Goal: Transaction & Acquisition: Purchase product/service

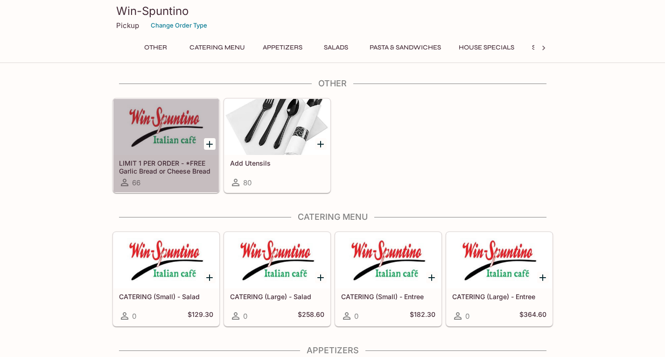
click at [177, 142] on div at bounding box center [165, 127] width 105 height 56
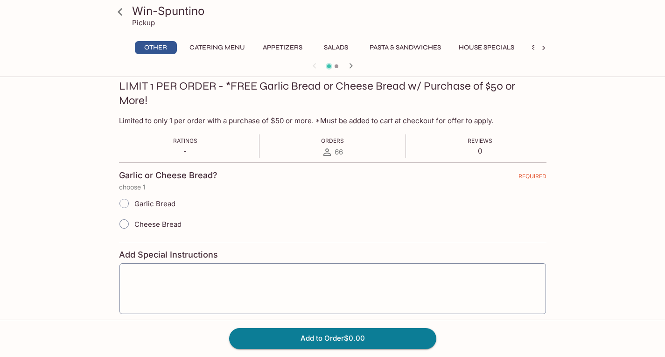
scroll to position [133, 0]
click at [125, 204] on input "Garlic Bread" at bounding box center [124, 202] width 20 height 20
radio input "true"
click at [274, 335] on button "Add to Order $0.00" at bounding box center [332, 338] width 207 height 21
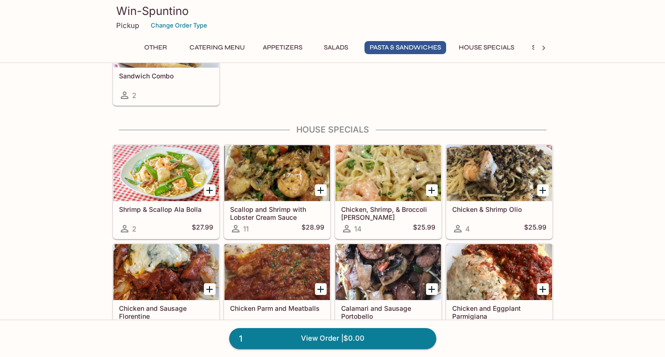
scroll to position [1413, 0]
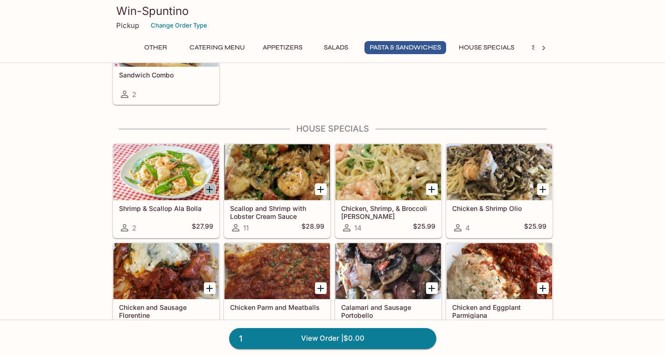
click at [211, 189] on icon "Add Shrimp & Scallop Ala Bolla" at bounding box center [209, 189] width 7 height 7
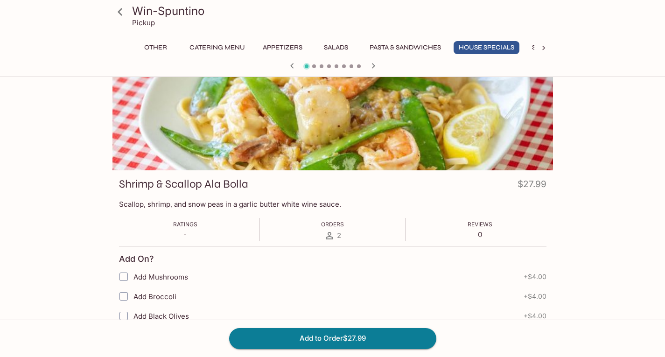
scroll to position [34, 0]
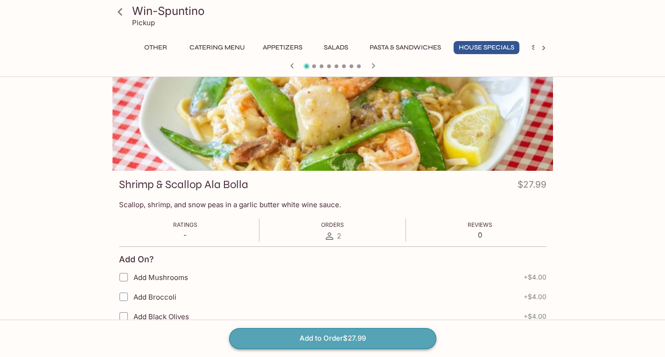
click at [261, 333] on button "Add to Order $27.99" at bounding box center [332, 338] width 207 height 21
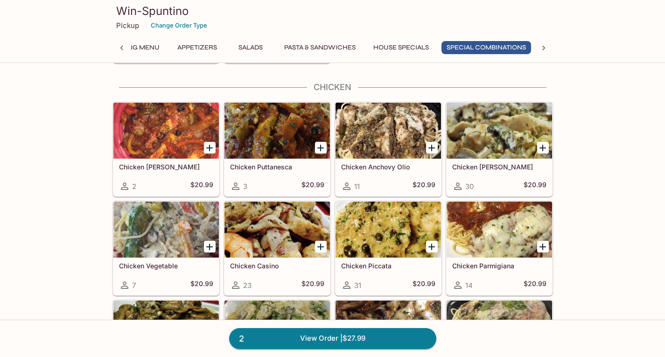
scroll to position [2020, 0]
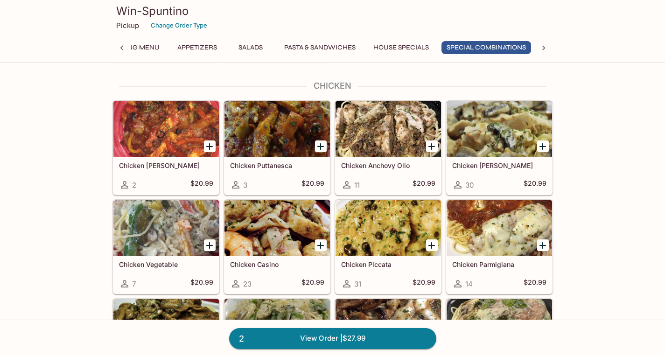
click at [429, 144] on icon "Add Chicken Anchovy Olio" at bounding box center [431, 146] width 11 height 11
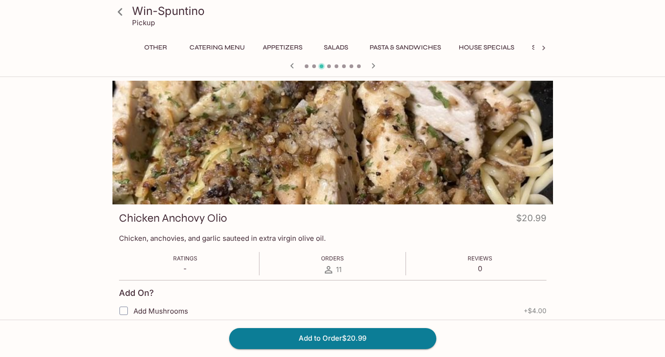
scroll to position [0, 135]
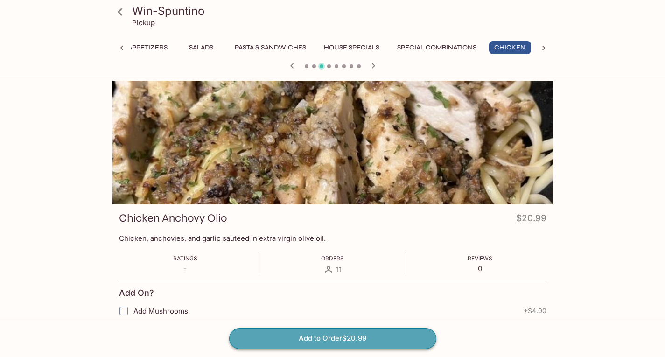
click at [362, 338] on button "Add to Order $20.99" at bounding box center [332, 338] width 207 height 21
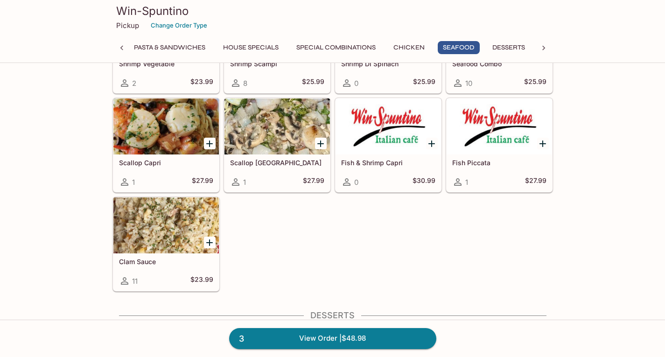
scroll to position [2545, 0]
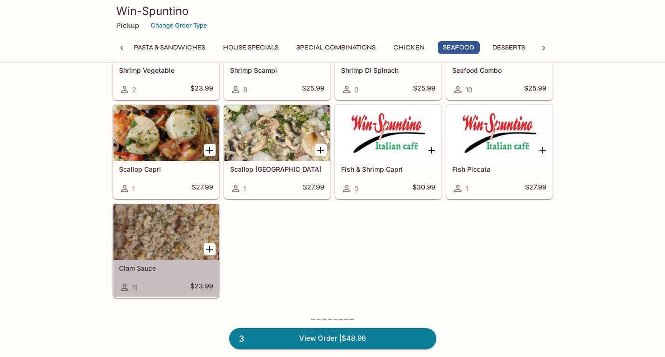
click at [139, 228] on div at bounding box center [165, 232] width 105 height 56
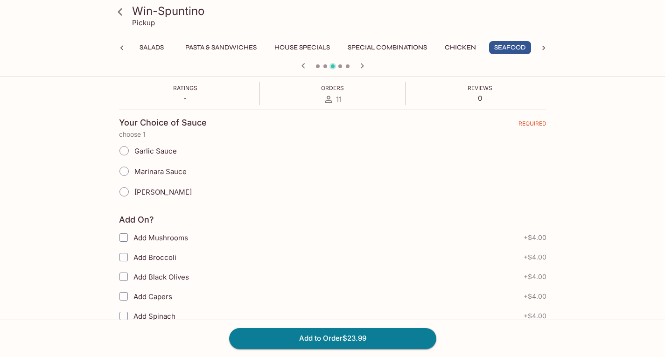
scroll to position [171, 0]
click at [158, 146] on span "Garlic Sauce" at bounding box center [155, 150] width 42 height 9
click at [134, 146] on input "Garlic Sauce" at bounding box center [124, 150] width 20 height 20
radio input "true"
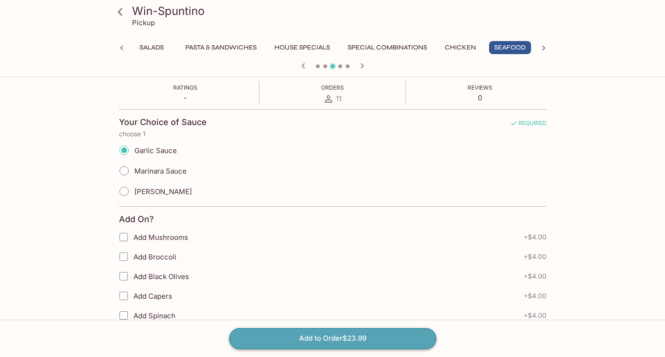
click at [343, 334] on button "Add to Order $23.99" at bounding box center [332, 338] width 207 height 21
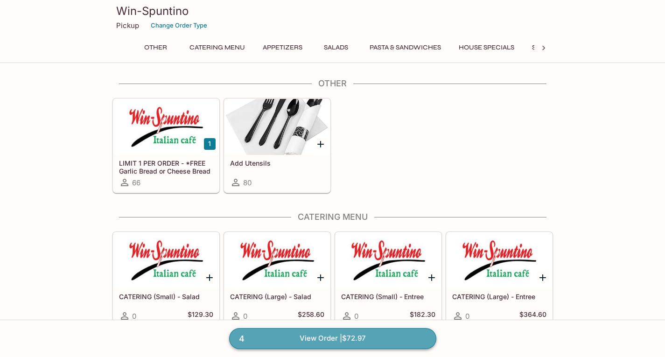
click at [403, 338] on link "4 View Order | $72.97" at bounding box center [332, 338] width 207 height 21
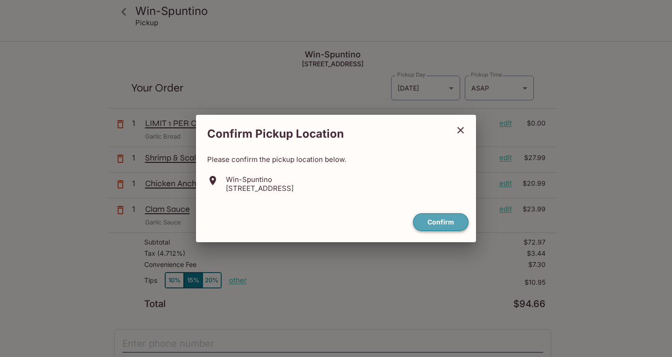
click at [441, 222] on button "Confirm" at bounding box center [441, 222] width 56 height 18
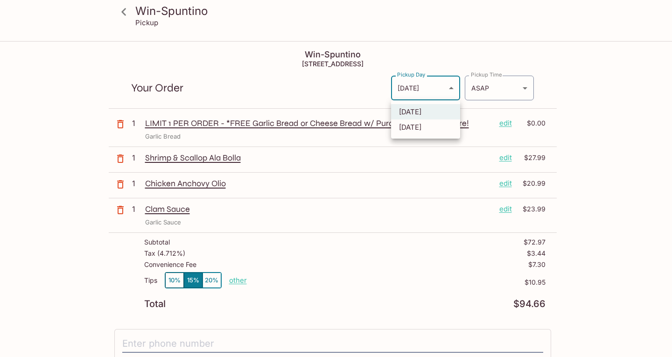
click at [441, 86] on body "Win-Spuntino Pickup Win-Spuntino 2929 Kapiolani Blvd Suite 300 2 / F, Honolulu,…" at bounding box center [336, 220] width 672 height 357
click at [500, 84] on div at bounding box center [336, 178] width 672 height 357
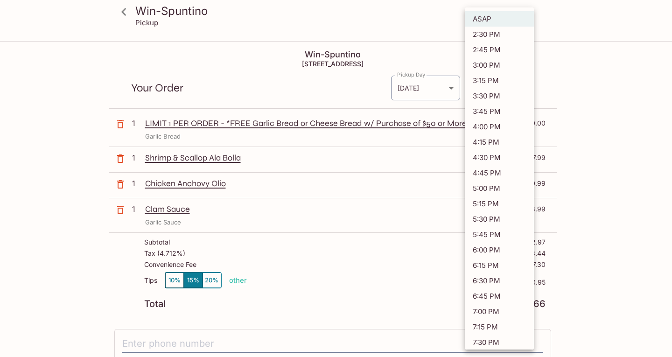
click at [500, 84] on body "Win-Spuntino Pickup Win-Spuntino 2929 Kapiolani Blvd Suite 300 2 / F, Honolulu,…" at bounding box center [336, 220] width 672 height 357
click at [489, 126] on li "4:00 PM" at bounding box center [499, 126] width 69 height 15
type input "2025-09-12T02:00:09.000000Z"
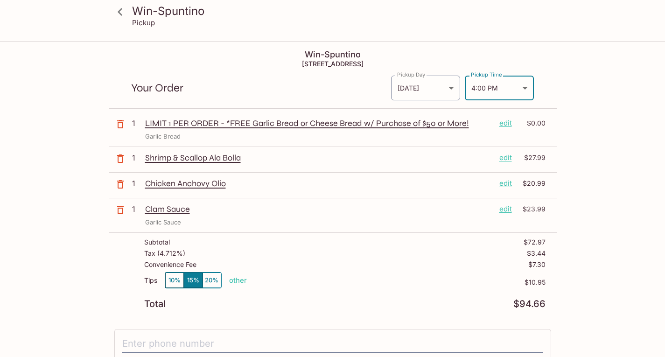
click at [509, 212] on p "edit" at bounding box center [505, 209] width 13 height 10
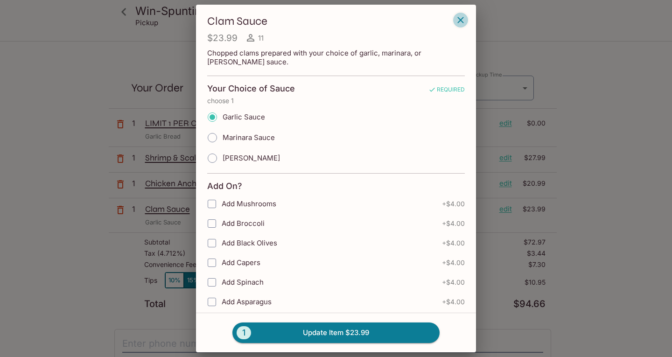
click at [463, 18] on icon "button" at bounding box center [460, 20] width 6 height 6
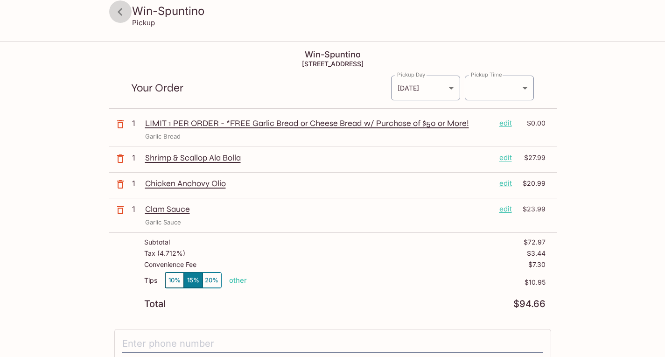
click at [125, 13] on icon at bounding box center [120, 12] width 16 height 16
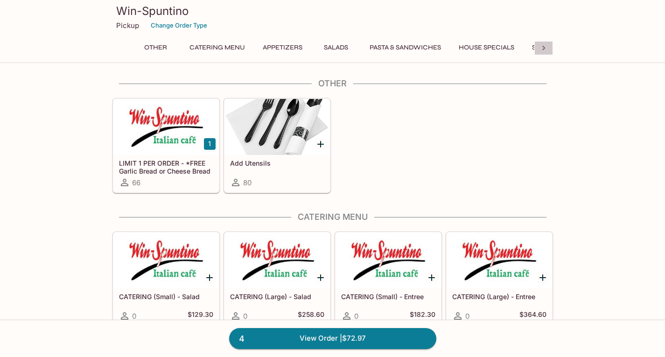
click at [542, 52] on icon at bounding box center [543, 47] width 9 height 9
click at [411, 45] on button "Seafood" at bounding box center [406, 47] width 42 height 13
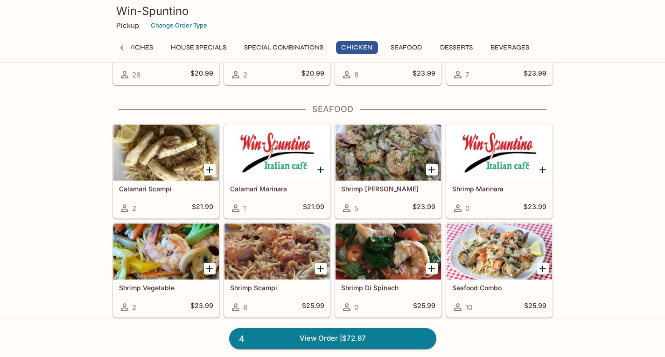
scroll to position [2352, 0]
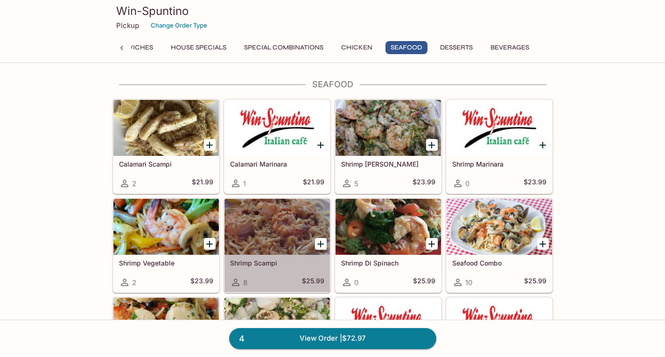
click at [287, 210] on div at bounding box center [276, 227] width 105 height 56
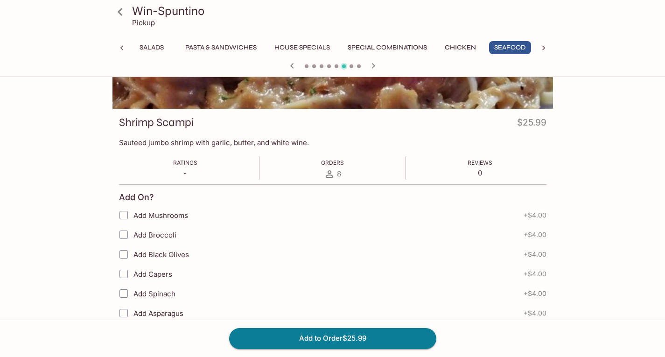
scroll to position [97, 0]
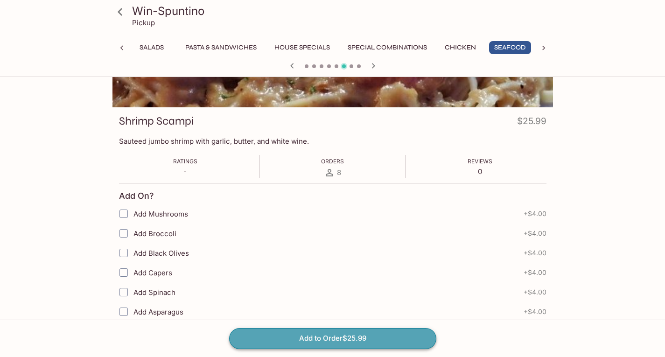
click at [334, 339] on button "Add to Order $25.99" at bounding box center [332, 338] width 207 height 21
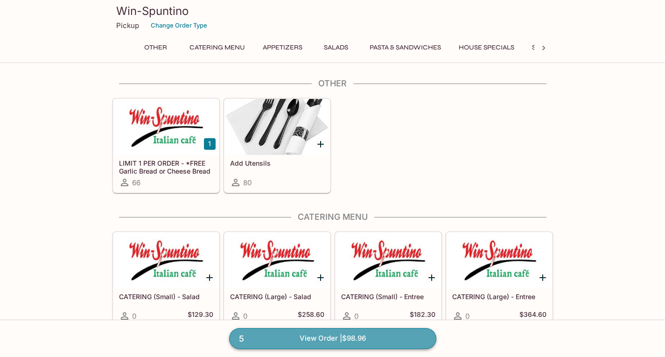
click at [366, 337] on link "5 View Order | $98.96" at bounding box center [332, 338] width 207 height 21
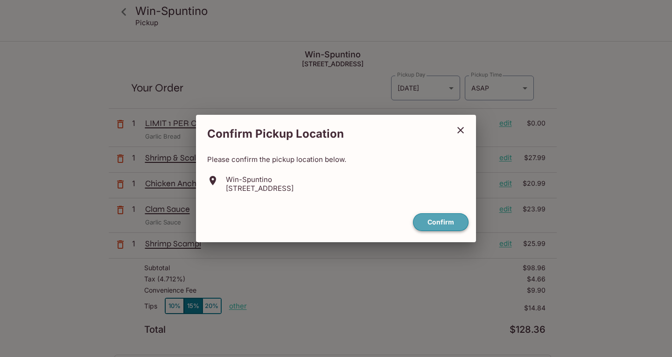
click at [437, 225] on button "Confirm" at bounding box center [441, 222] width 56 height 18
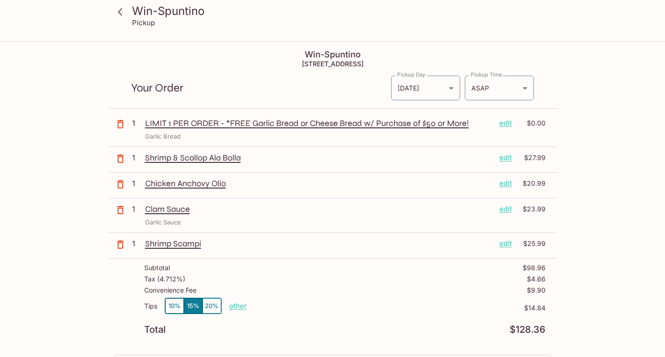
click at [509, 212] on p "edit" at bounding box center [505, 209] width 13 height 10
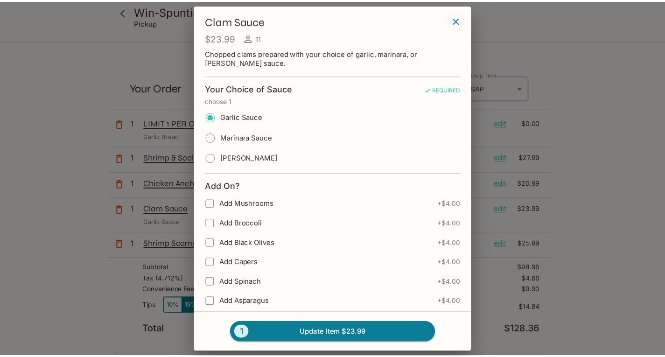
scroll to position [402, 0]
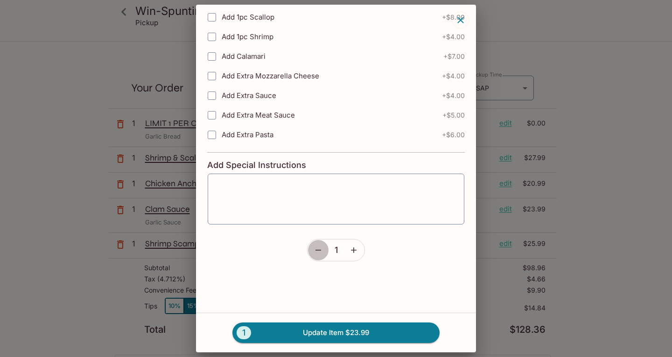
click at [315, 252] on icon "button" at bounding box center [318, 249] width 9 height 9
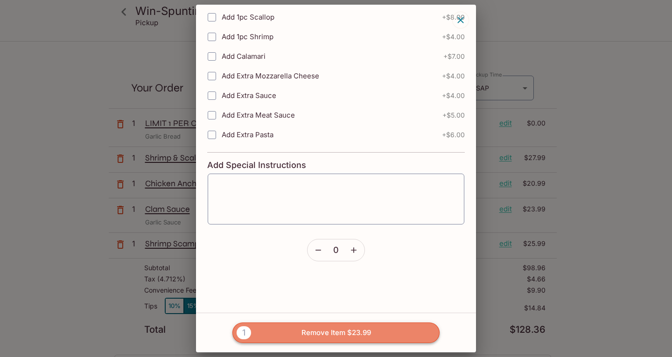
click at [295, 333] on button "1 Remove Item $23.99" at bounding box center [335, 332] width 207 height 21
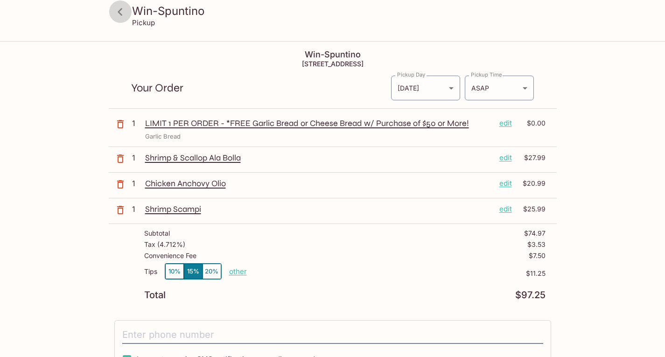
click at [122, 12] on icon at bounding box center [120, 12] width 16 height 16
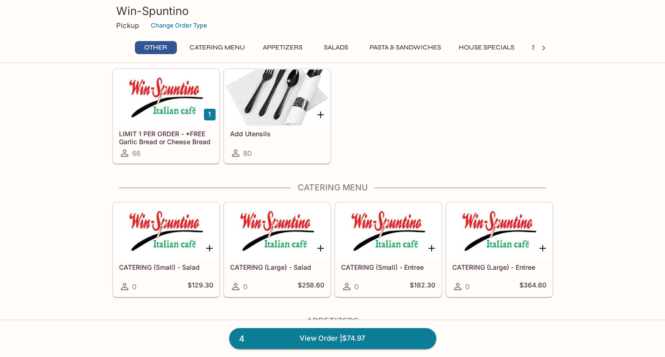
scroll to position [30, 0]
click at [544, 49] on icon at bounding box center [543, 48] width 3 height 5
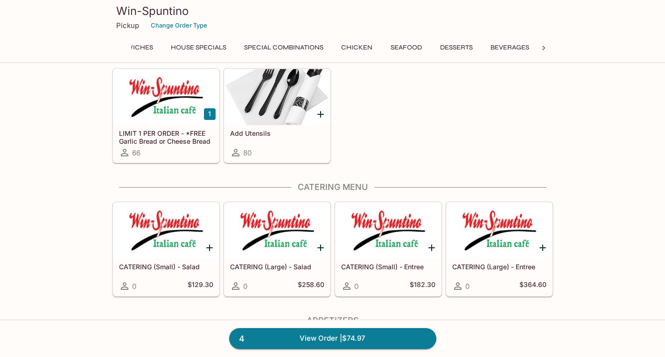
scroll to position [0, 293]
click at [418, 44] on button "Seafood" at bounding box center [406, 47] width 42 height 13
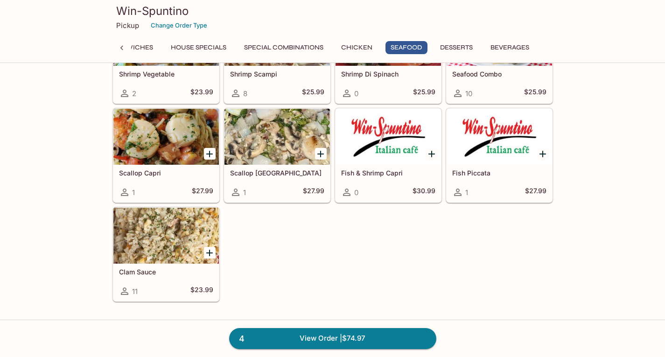
scroll to position [2542, 0]
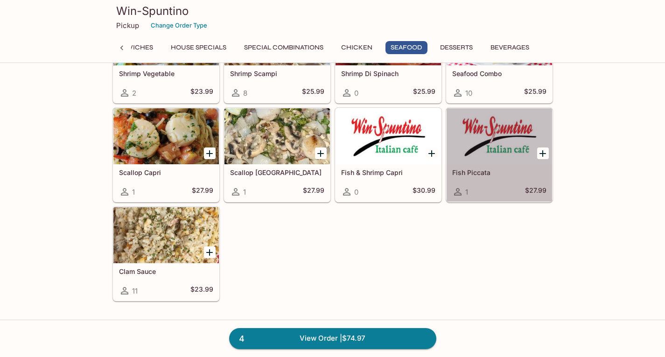
click at [505, 142] on div at bounding box center [498, 136] width 105 height 56
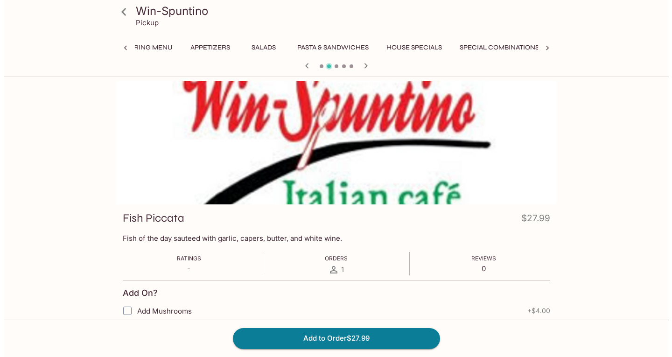
scroll to position [0, 184]
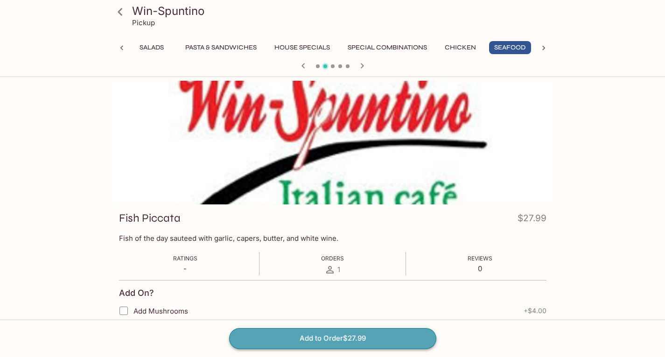
click at [386, 334] on button "Add to Order $27.99" at bounding box center [332, 338] width 207 height 21
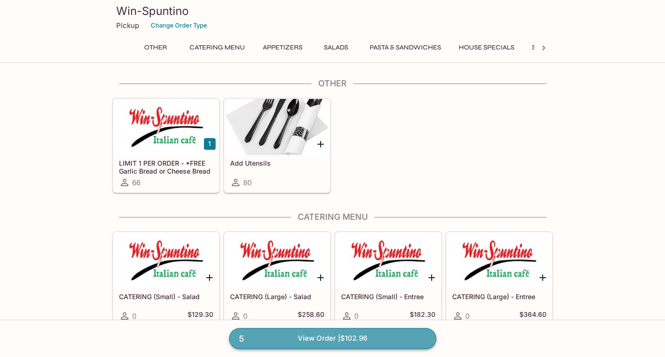
click at [349, 338] on link "5 View Order | $102.96" at bounding box center [332, 338] width 207 height 21
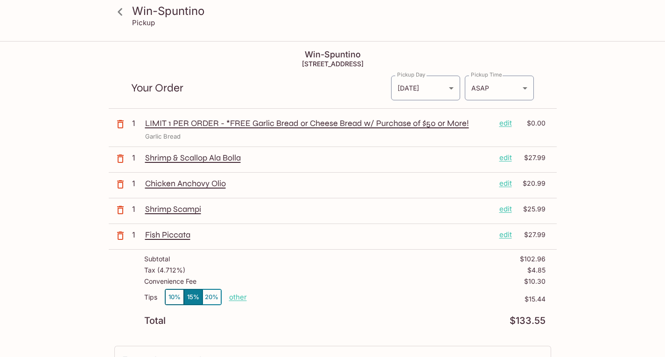
click at [509, 155] on p "edit" at bounding box center [505, 158] width 13 height 10
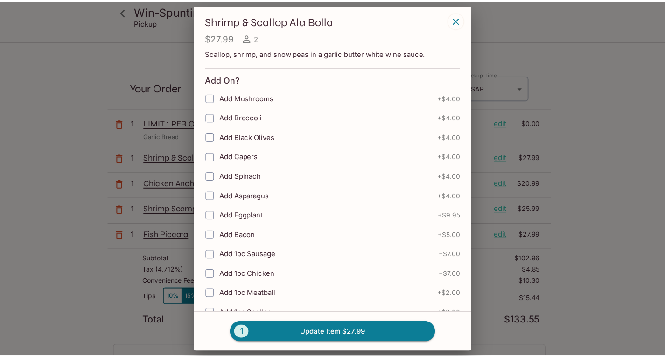
scroll to position [296, 0]
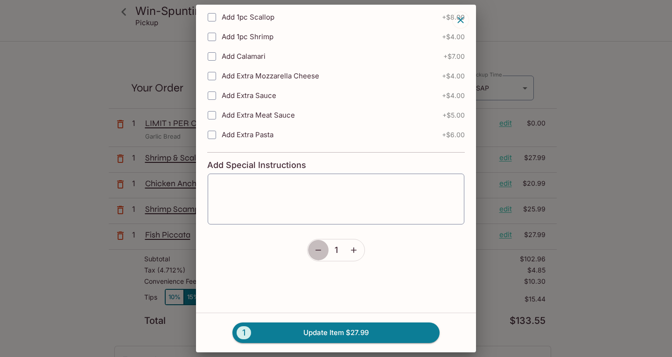
click at [314, 247] on icon "button" at bounding box center [318, 249] width 9 height 9
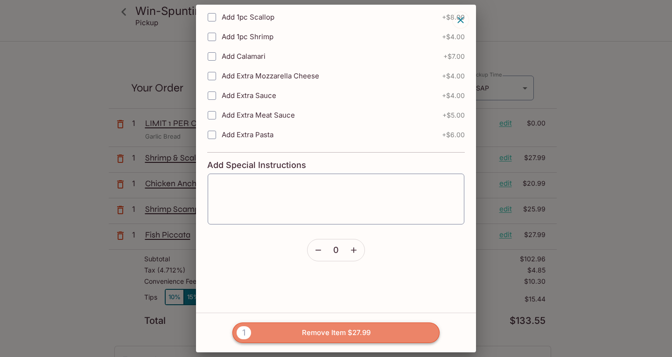
click at [297, 338] on button "1 Remove Item $27.99" at bounding box center [335, 332] width 207 height 21
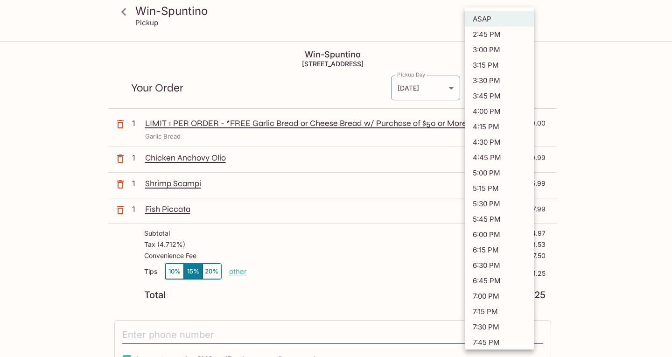
click at [505, 89] on body "Win-Spuntino Pickup Win-Spuntino [STREET_ADDRESS] Your Order Pickup Day [DATE] …" at bounding box center [336, 220] width 672 height 357
click at [494, 112] on li "4:00 PM" at bounding box center [499, 111] width 69 height 15
type input "[DATE]T02:00:14.000000Z"
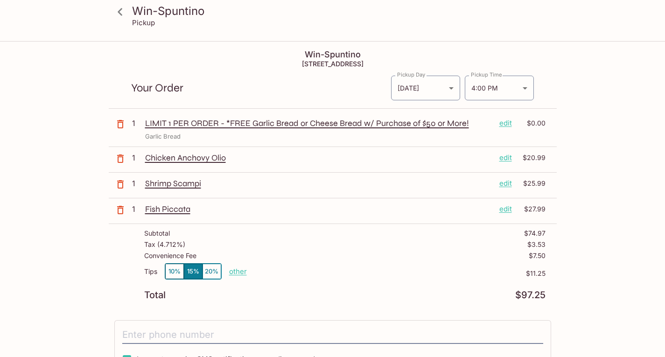
click at [599, 100] on div "Win-Spuntino Pickup Win-Spuntino [STREET_ADDRESS] Your Order Pickup Day [DATE] …" at bounding box center [332, 281] width 597 height 479
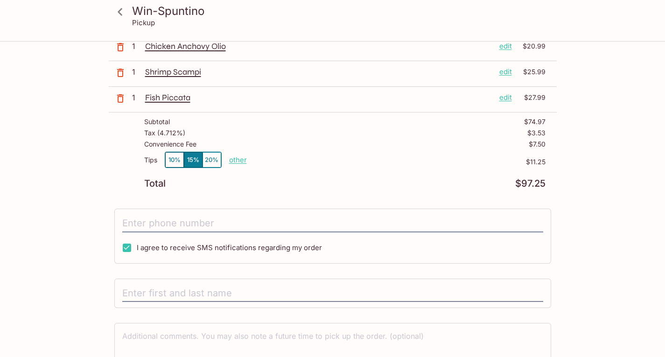
scroll to position [164, 0]
